Goal: Task Accomplishment & Management: Use online tool/utility

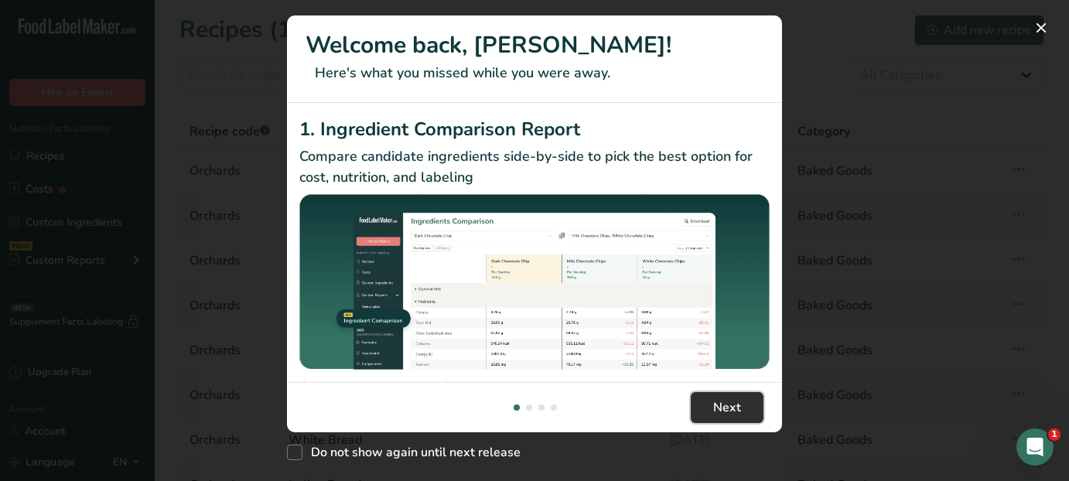
click at [722, 405] on span "Next" at bounding box center [727, 407] width 28 height 19
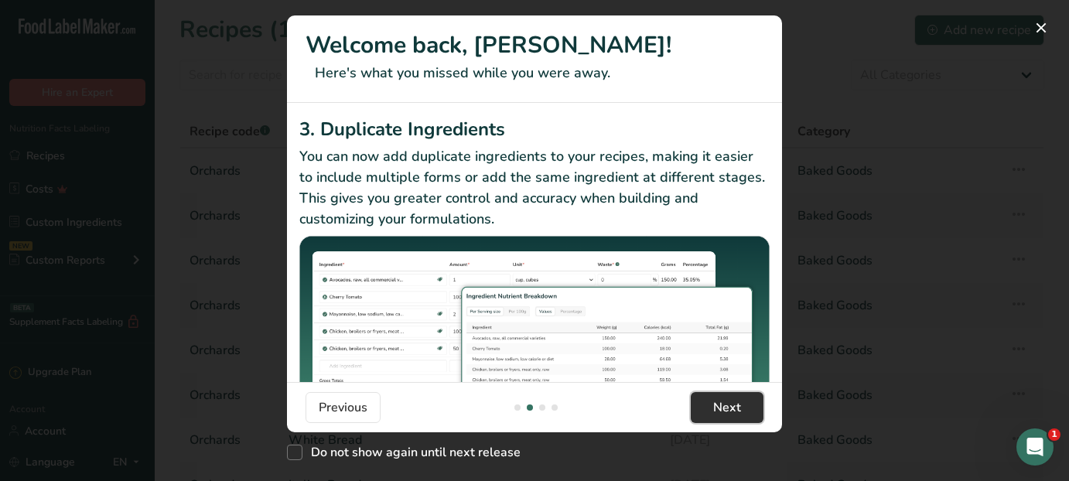
click at [722, 405] on span "Next" at bounding box center [727, 407] width 28 height 19
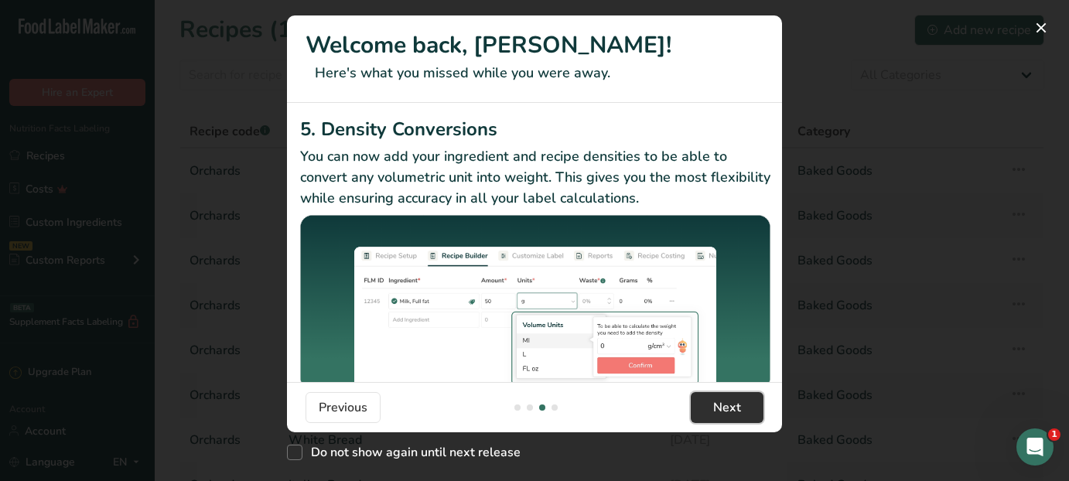
click at [722, 404] on span "Next" at bounding box center [727, 407] width 28 height 19
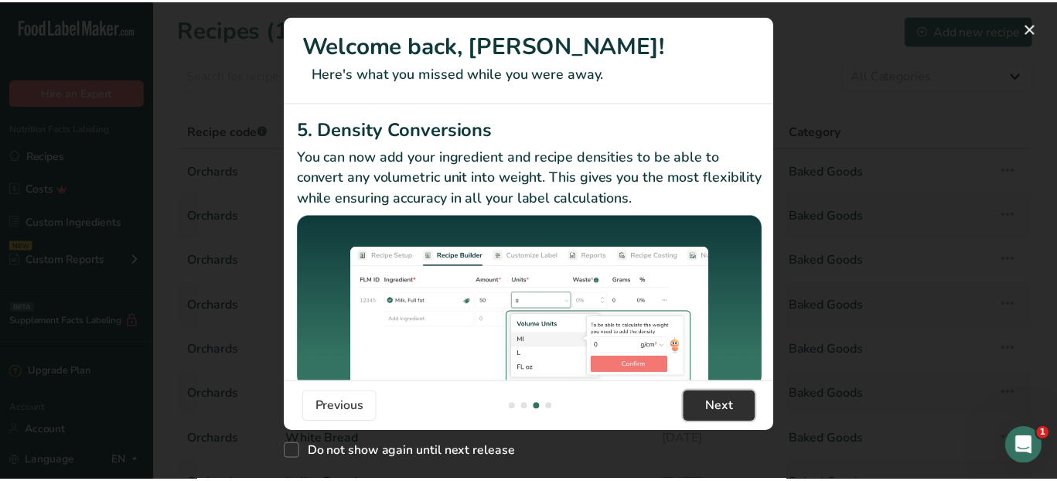
scroll to position [0, 1484]
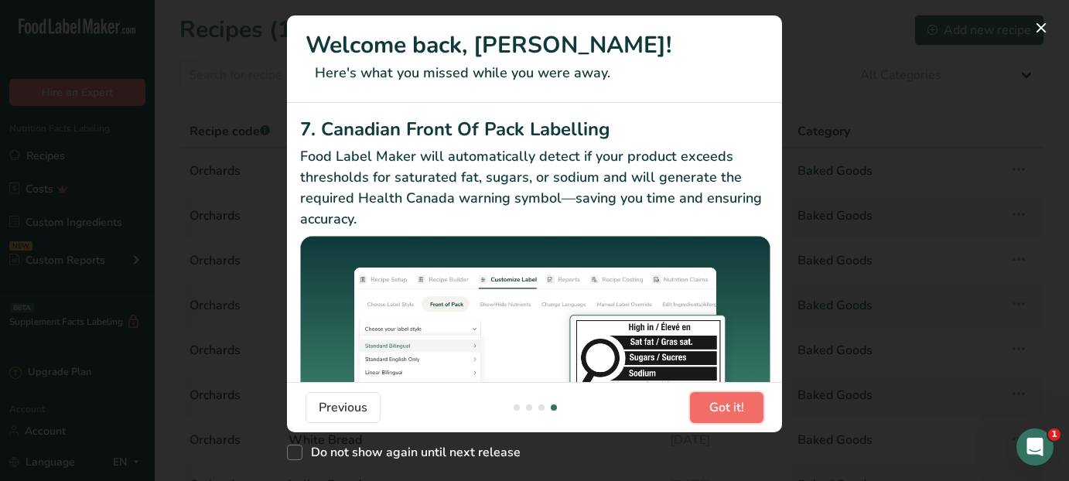
click at [722, 404] on span "Got it!" at bounding box center [726, 407] width 35 height 19
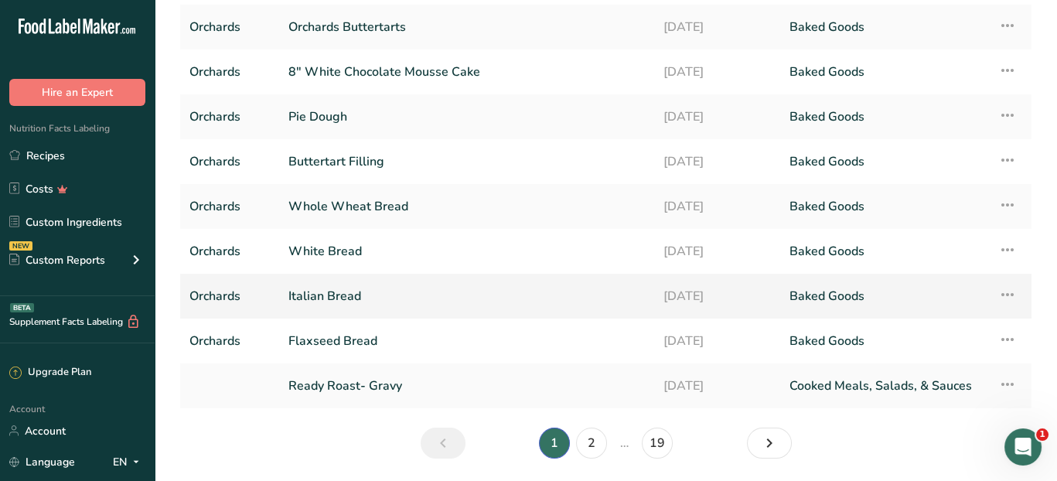
scroll to position [0, 0]
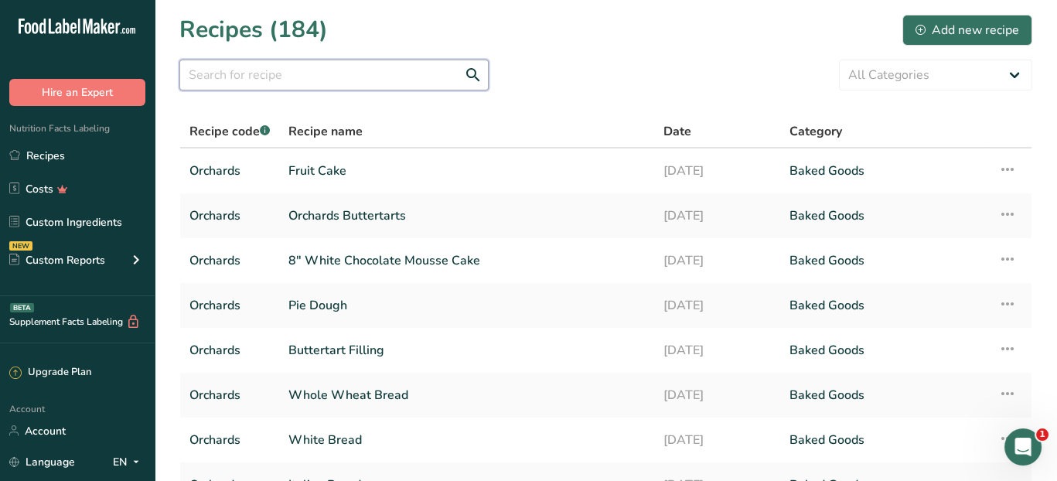
click at [268, 83] on input "text" at bounding box center [333, 75] width 309 height 31
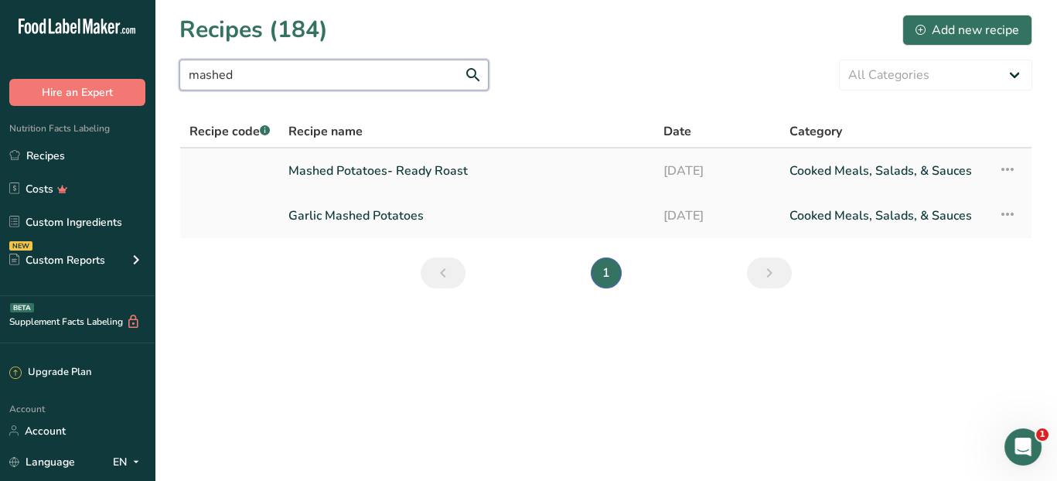
type input "mashed"
click at [370, 170] on link "Mashed Potatoes- Ready Roast" at bounding box center [467, 171] width 357 height 32
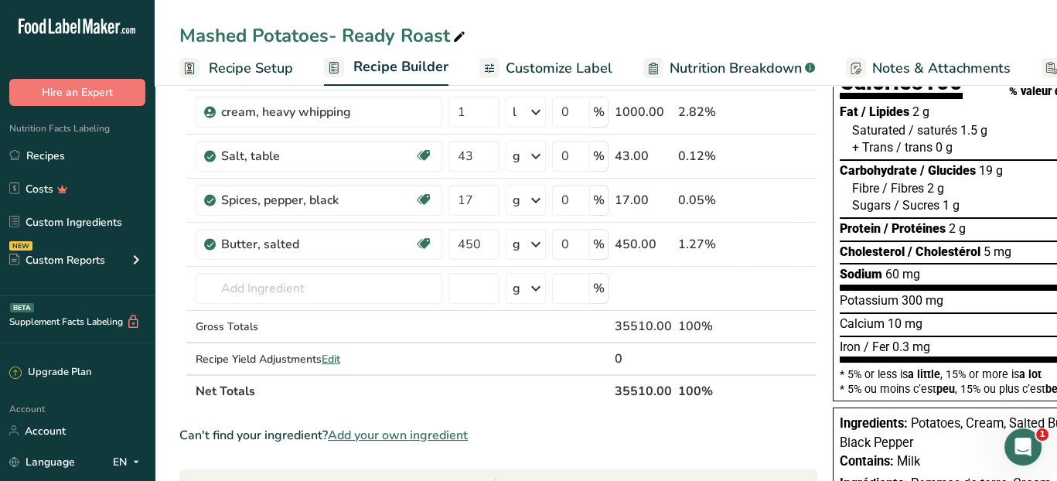
scroll to position [155, 0]
drag, startPoint x: 1008, startPoint y: 321, endPoint x: 934, endPoint y: 323, distance: 74.3
click at [934, 323] on div "Calcium 10 mg 1 %" at bounding box center [981, 323] width 283 height 17
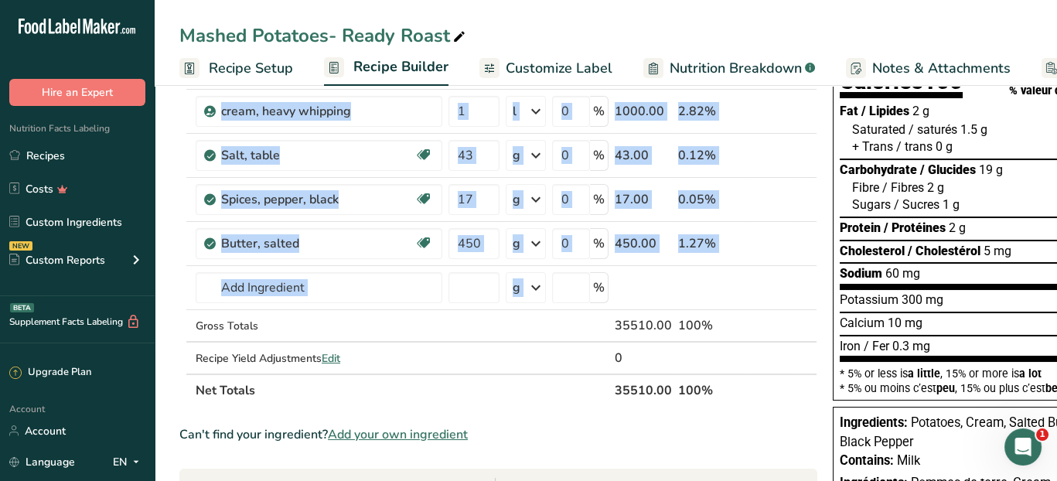
drag, startPoint x: 801, startPoint y: 293, endPoint x: 818, endPoint y: 350, distance: 59.2
click at [818, 350] on div "Add Ingredients Manage Recipe Delete Recipe Duplicate Recipe Scale Recipe Save …" at bounding box center [502, 460] width 647 height 1020
click at [539, 354] on td at bounding box center [526, 358] width 46 height 31
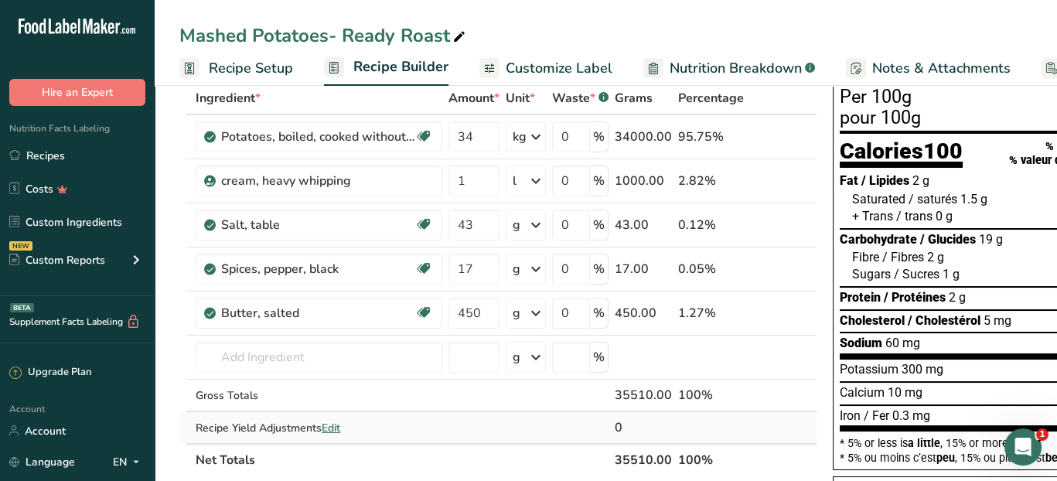
scroll to position [0, 0]
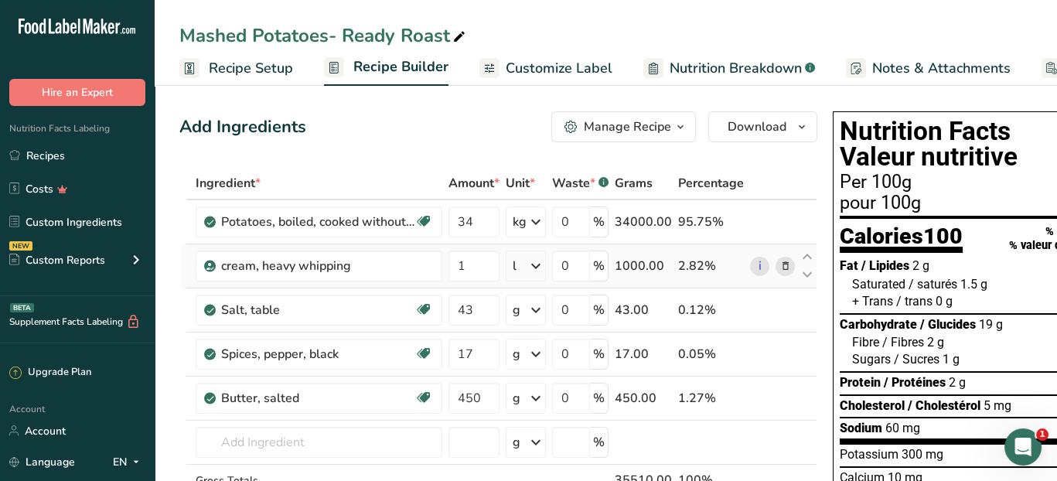
click at [537, 263] on icon at bounding box center [536, 266] width 19 height 28
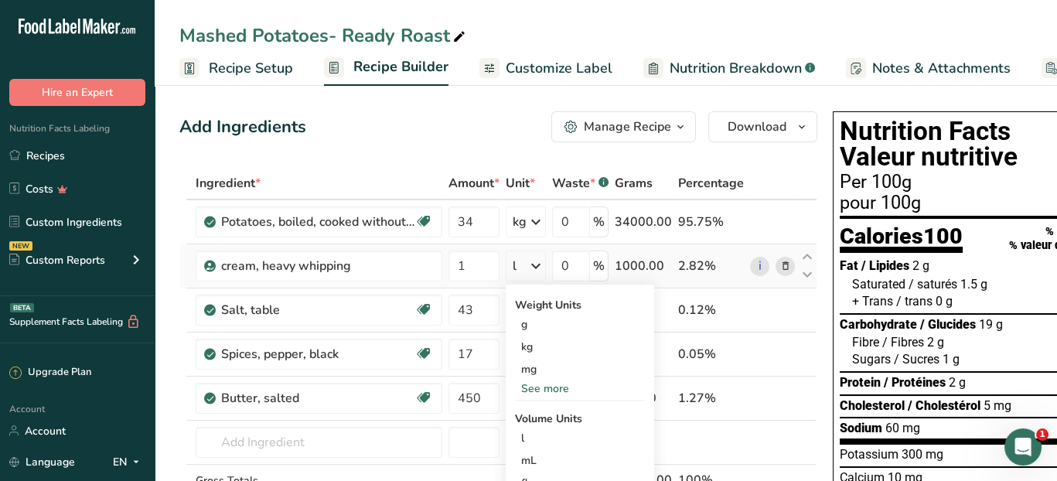
click at [537, 263] on icon at bounding box center [536, 266] width 19 height 28
